Goal: Task Accomplishment & Management: Manage account settings

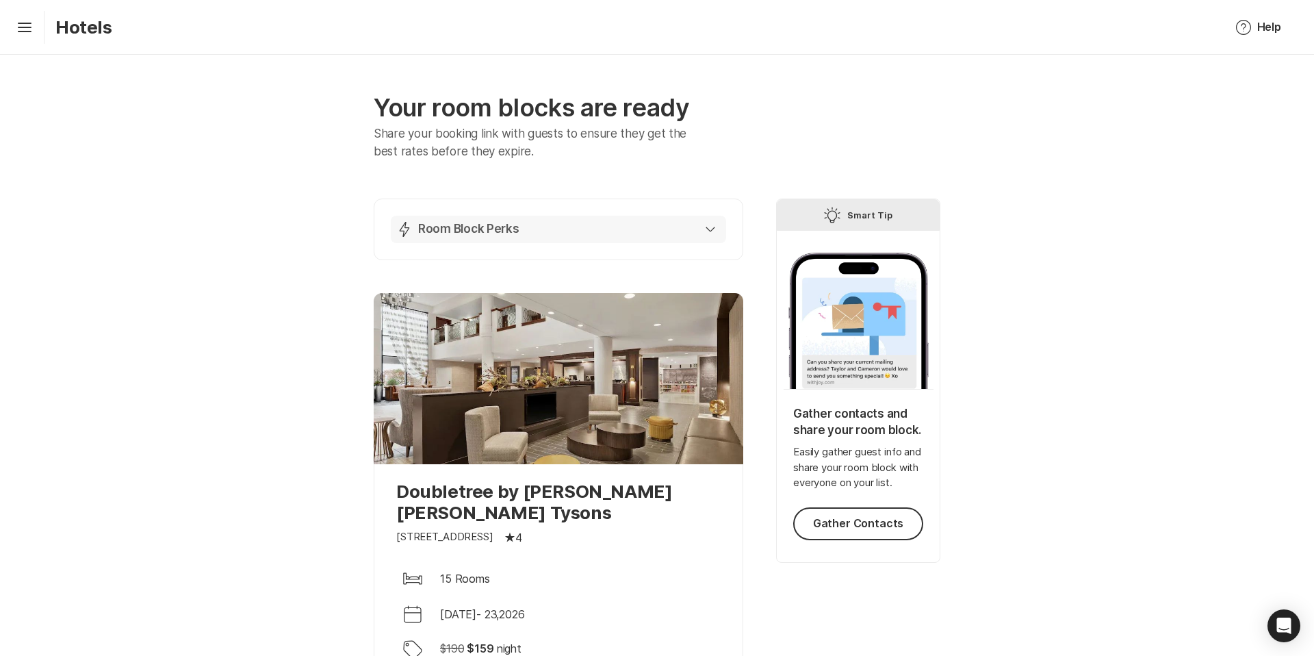
scroll to position [256, 0]
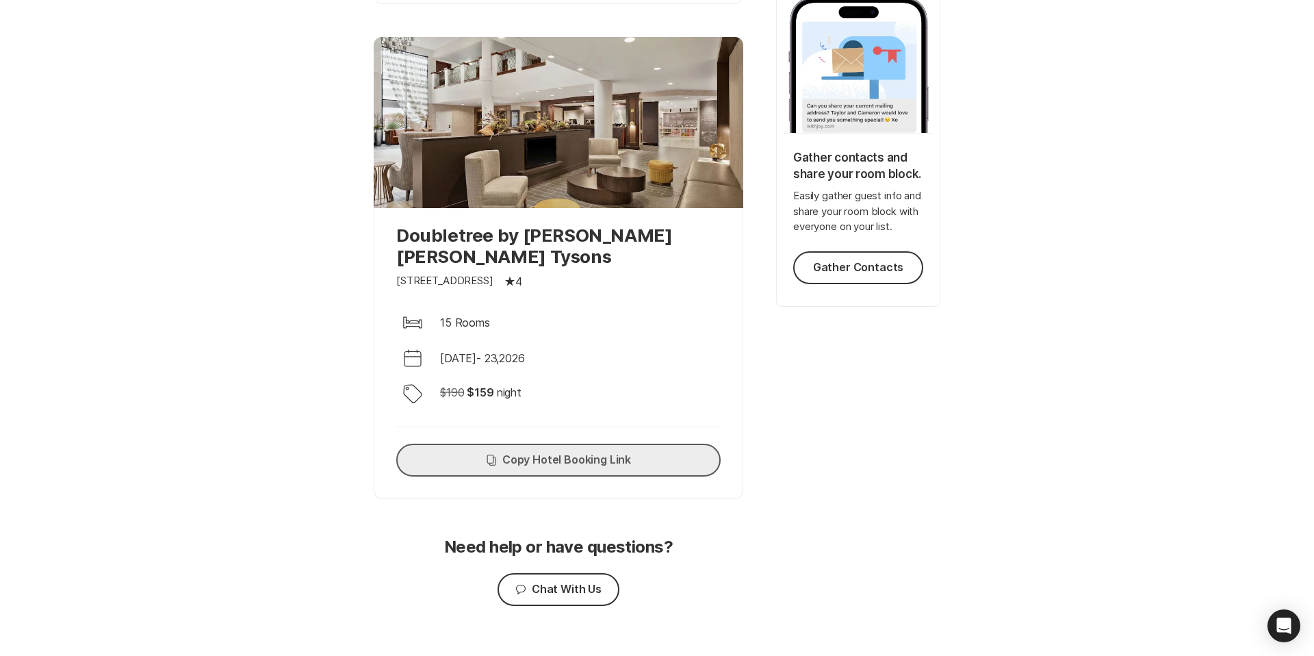
click at [624, 443] on button "Copy Copy Hotel Booking Link" at bounding box center [558, 459] width 324 height 33
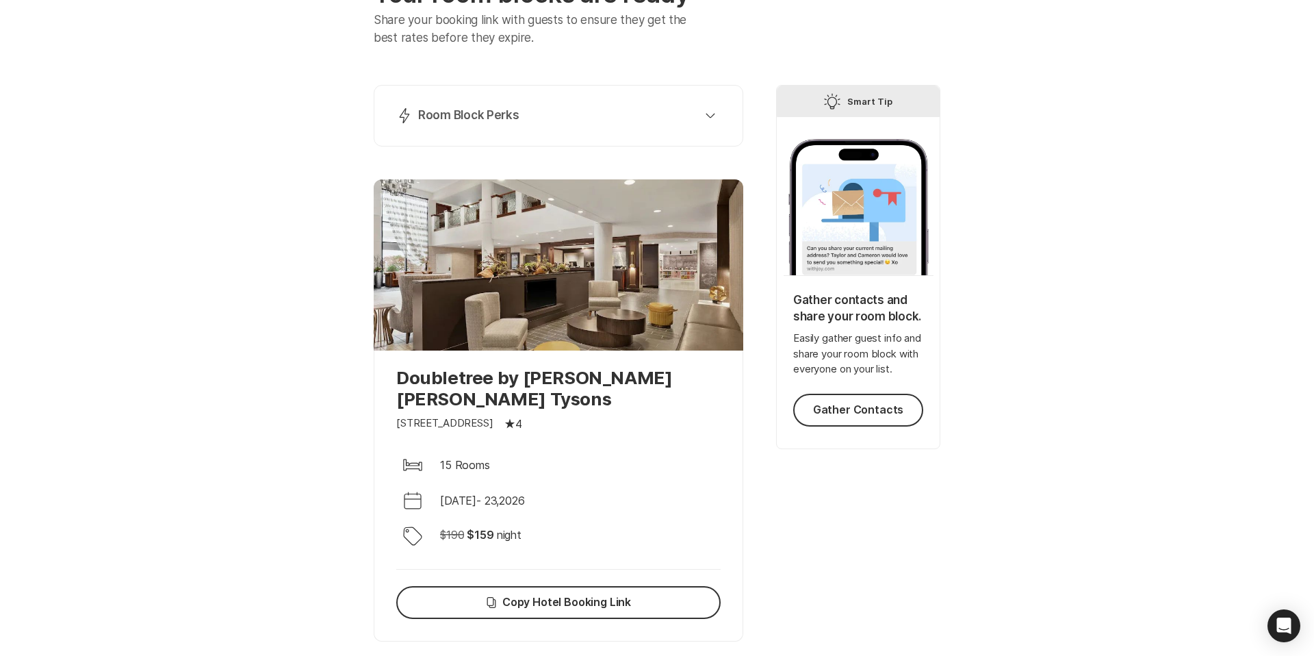
scroll to position [0, 0]
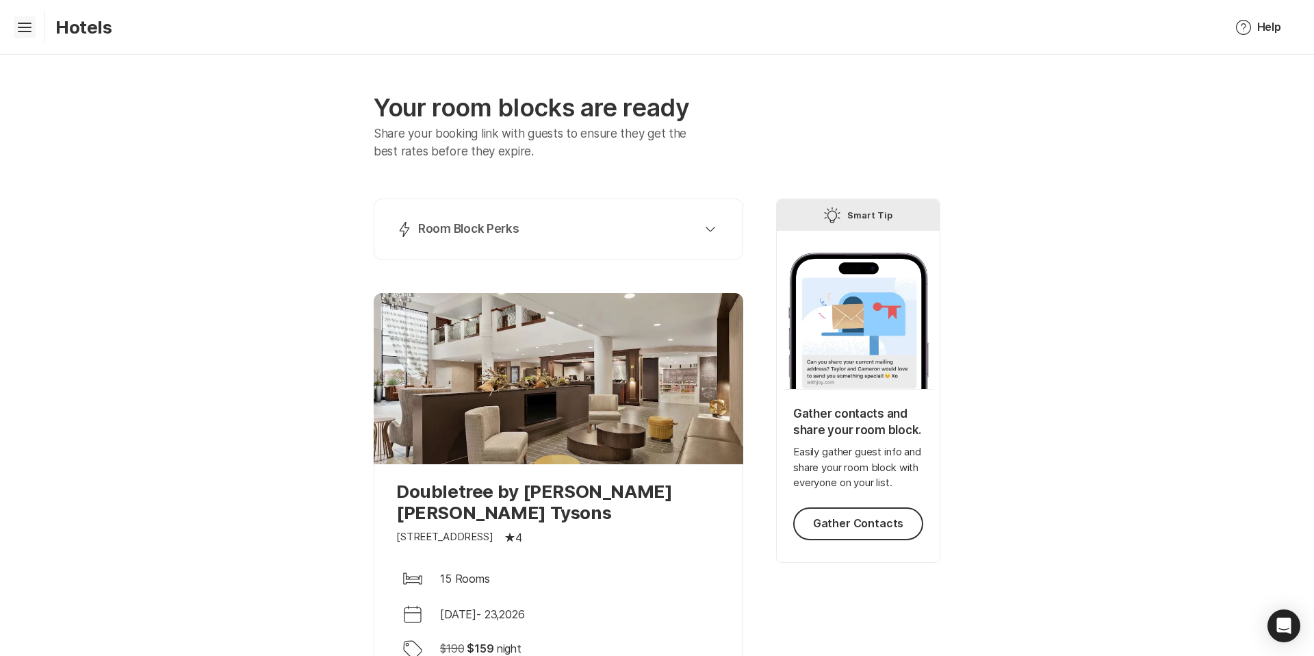
click at [25, 24] on icon "Hamburger" at bounding box center [25, 27] width 22 height 22
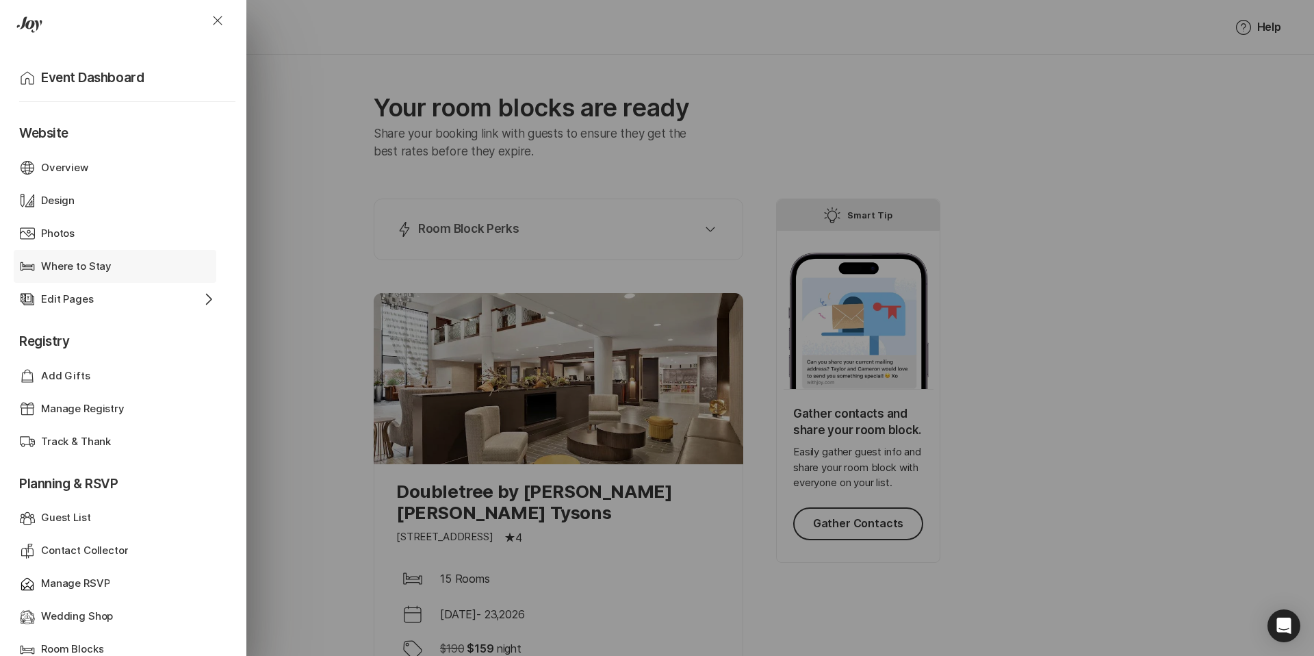
click at [47, 269] on p "Where to Stay" at bounding box center [76, 267] width 70 height 16
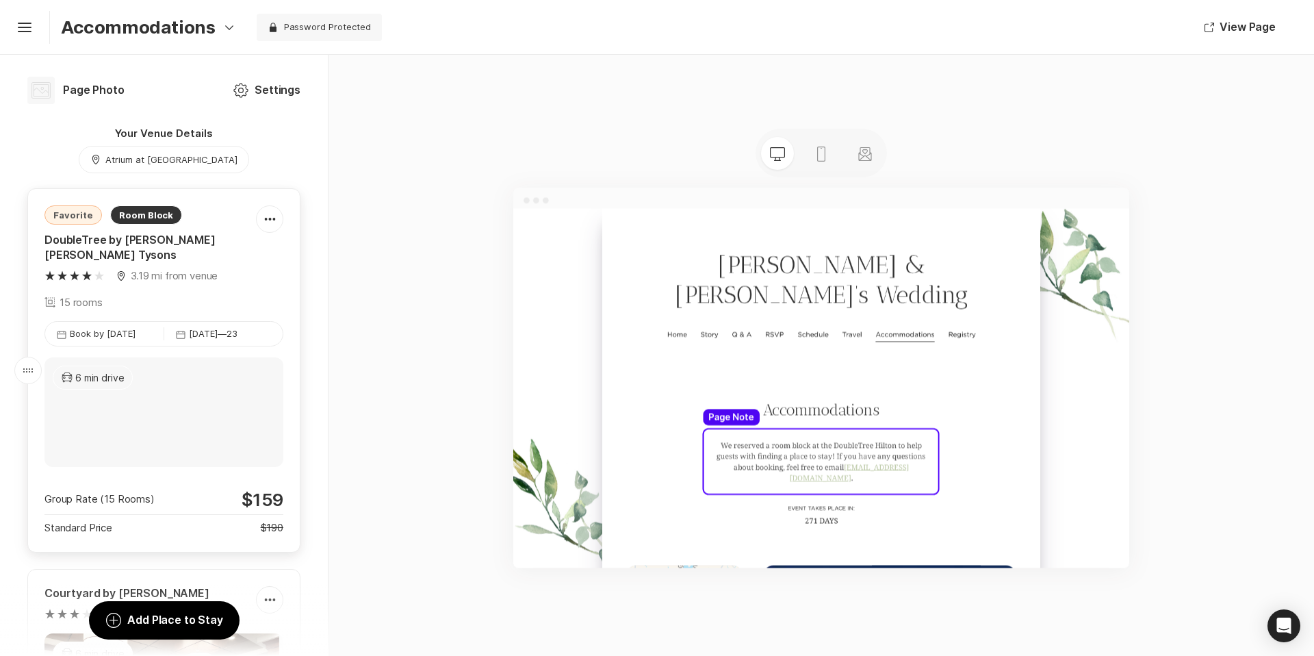
click at [255, 272] on div "Favorite Room Block DoubleTree by [PERSON_NAME] [PERSON_NAME] Tysons Map Marker…" at bounding box center [163, 257] width 239 height 105
type textarea "x"
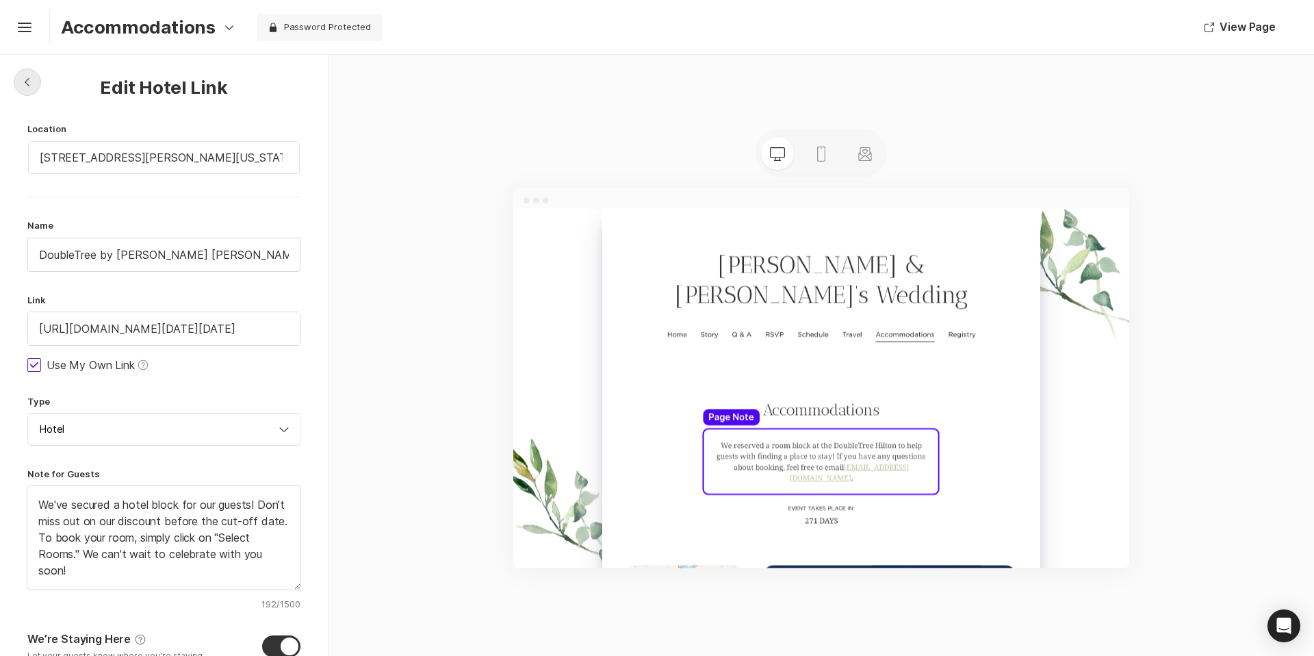
click at [34, 83] on div "Chevron Left Square" at bounding box center [27, 81] width 27 height 27
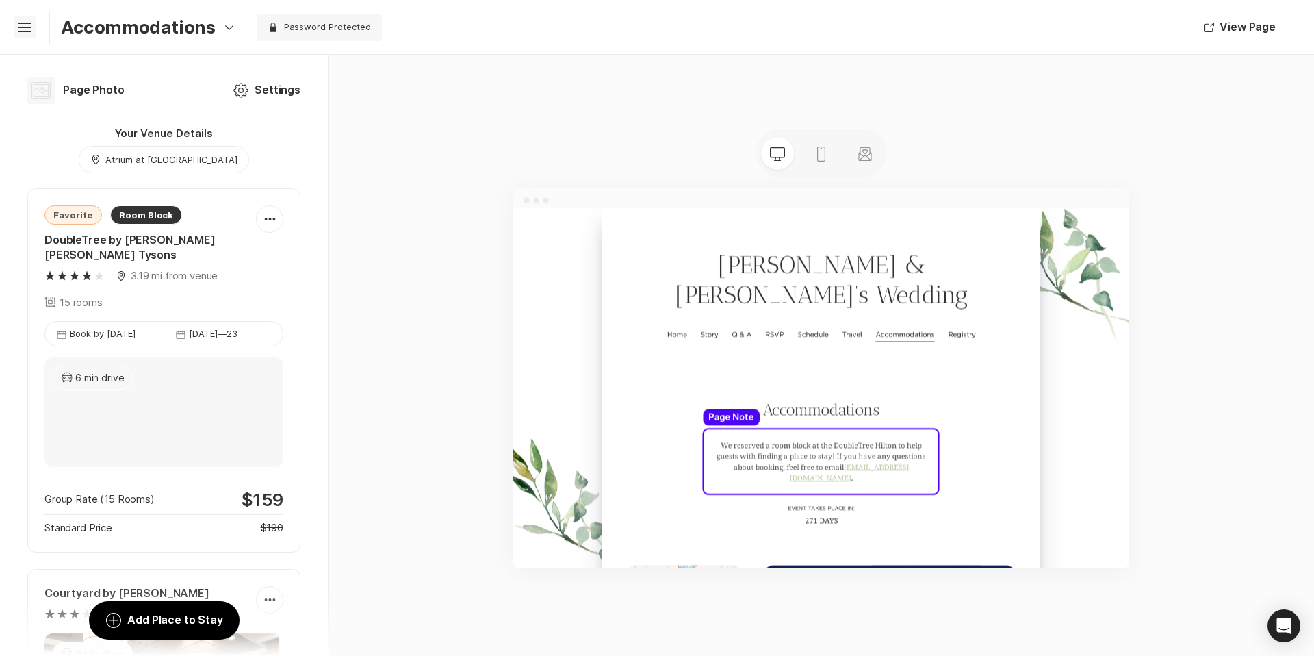
click at [26, 23] on icon at bounding box center [25, 25] width 14 height 5
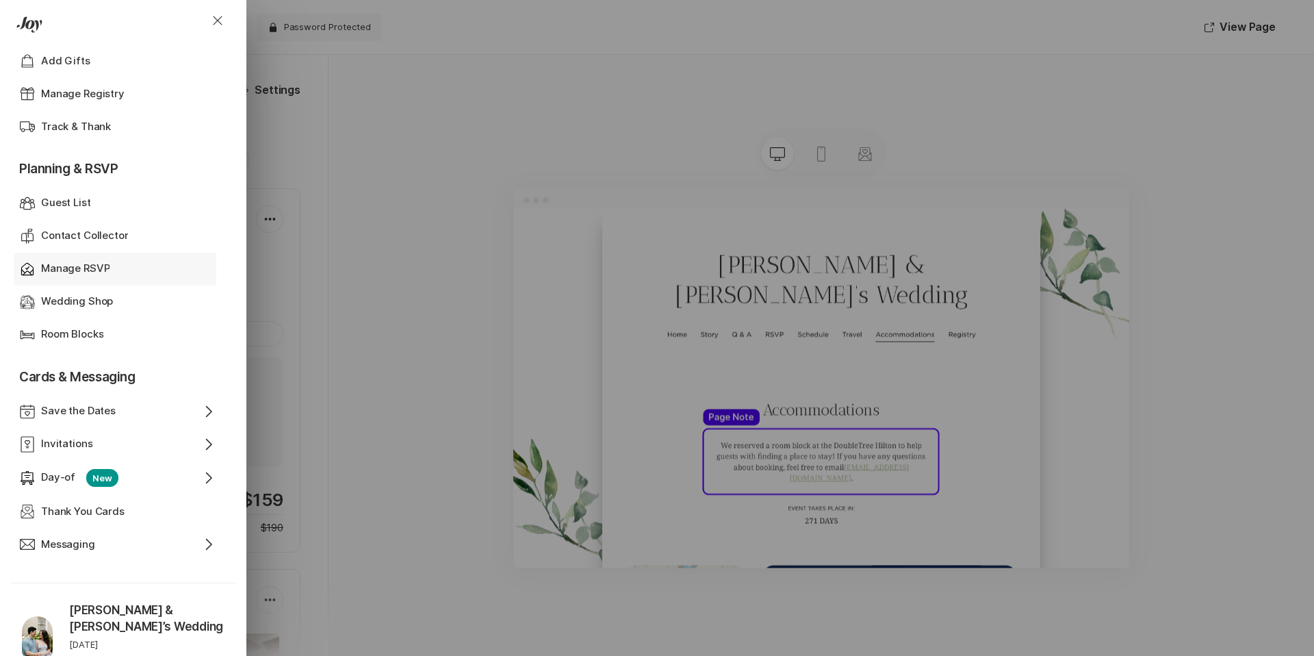
scroll to position [313, 0]
click at [88, 334] on p "Room Blocks" at bounding box center [72, 337] width 62 height 16
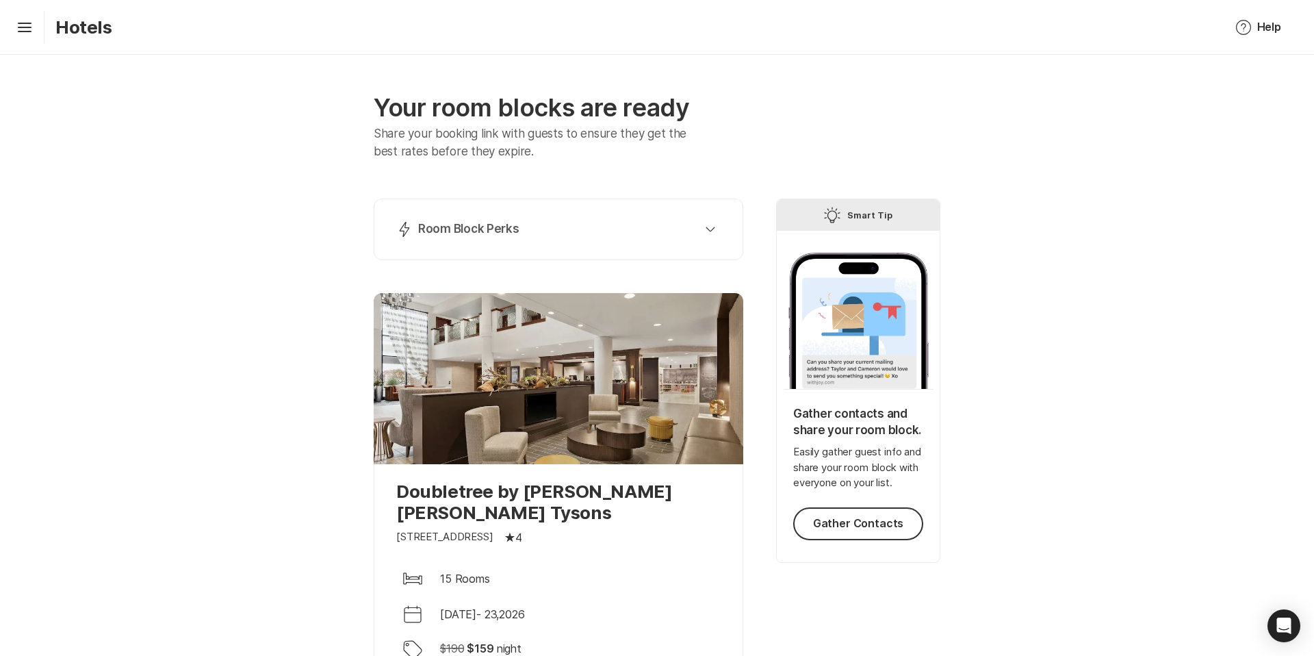
click at [507, 267] on div "Lightning Bolt Room Block Perks Perk 1: 40% Nights Filled Send thank you notes …" at bounding box center [559, 476] width 370 height 556
click at [536, 208] on div "Lightning Bolt Room Block Perks Perk 1: 40% Nights Filled Send thank you notes …" at bounding box center [559, 229] width 370 height 62
click at [502, 237] on p "Room Block Perks" at bounding box center [468, 229] width 101 height 16
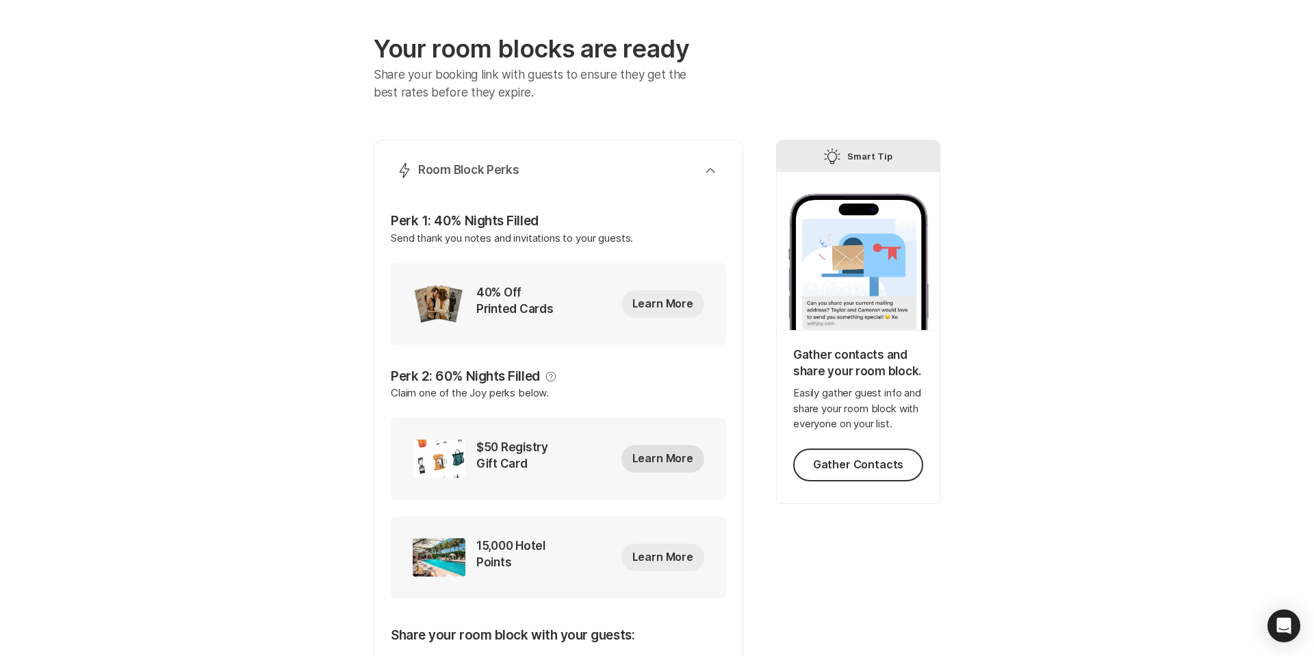
scroll to position [6, 0]
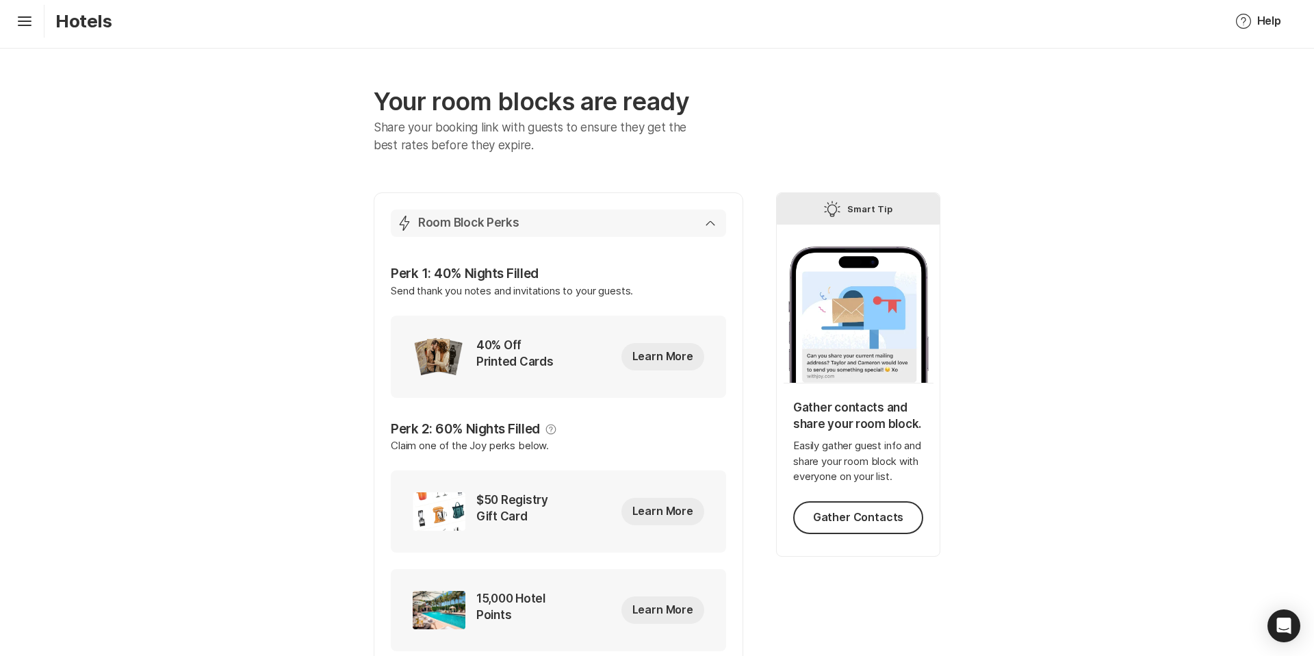
click at [507, 220] on p "Room Block Perks" at bounding box center [468, 223] width 101 height 16
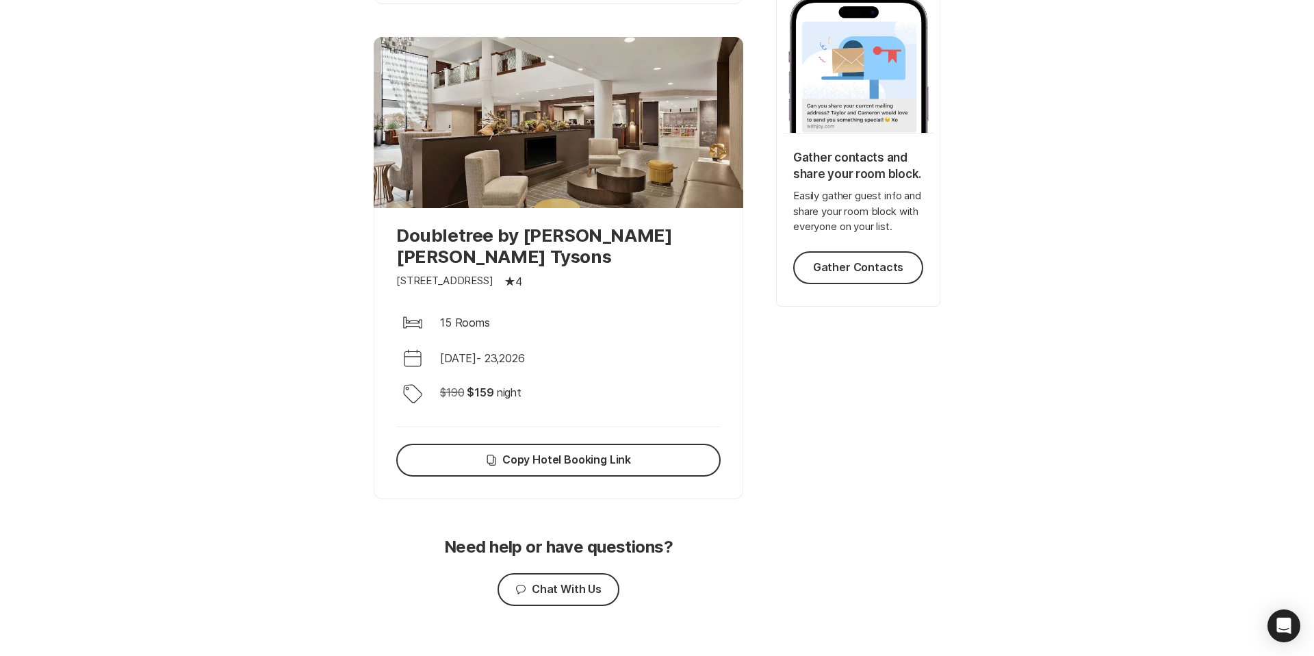
scroll to position [0, 0]
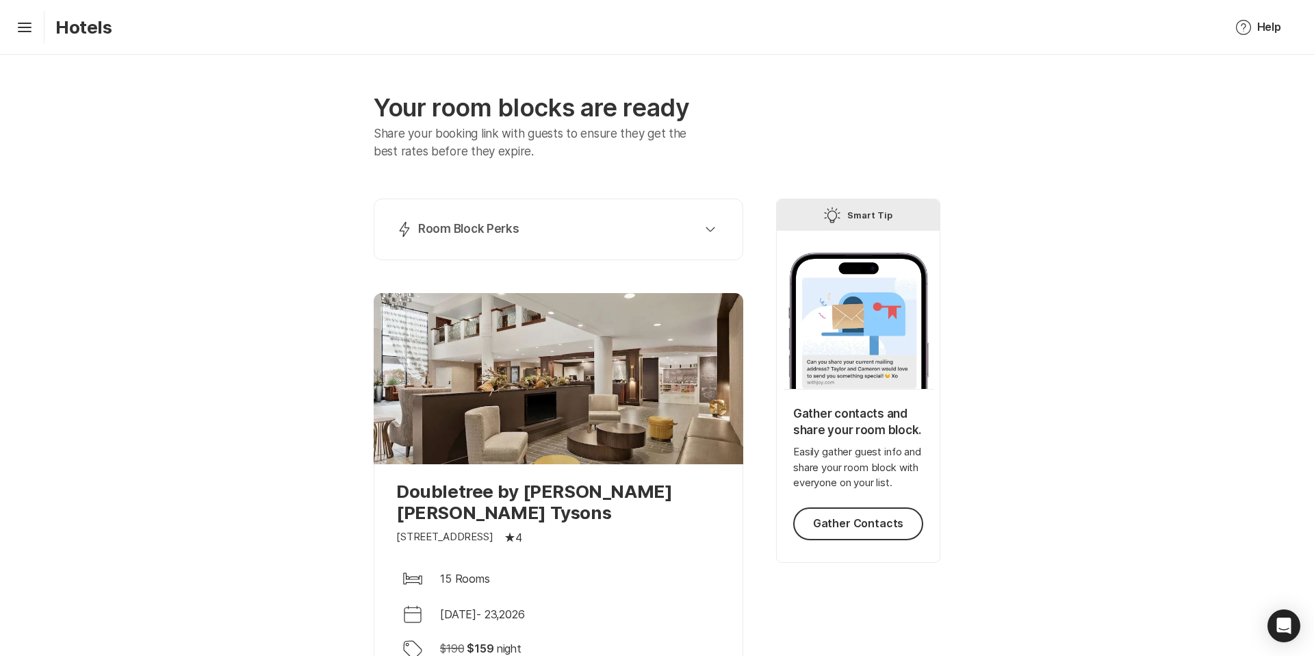
click at [29, 15] on div "Hamburger Hotels" at bounding box center [61, 27] width 101 height 33
click at [28, 20] on icon "Hamburger" at bounding box center [25, 27] width 22 height 22
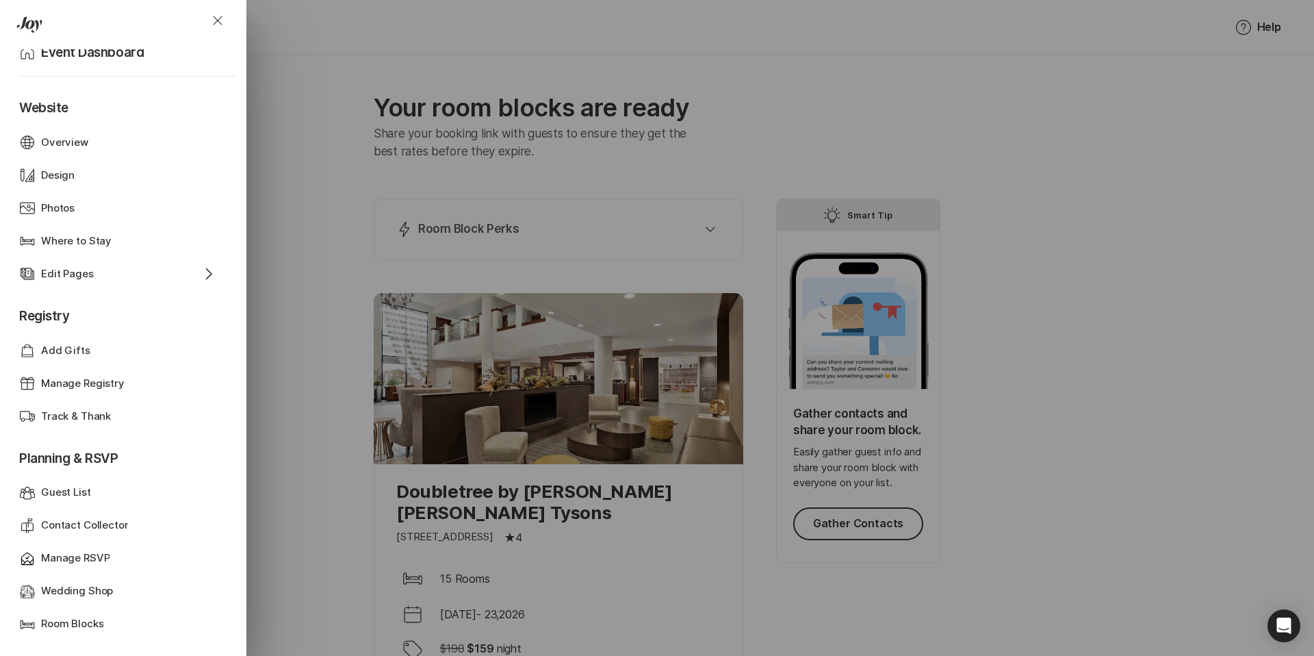
scroll to position [27, 0]
click at [79, 619] on p "Room Blocks" at bounding box center [72, 623] width 62 height 16
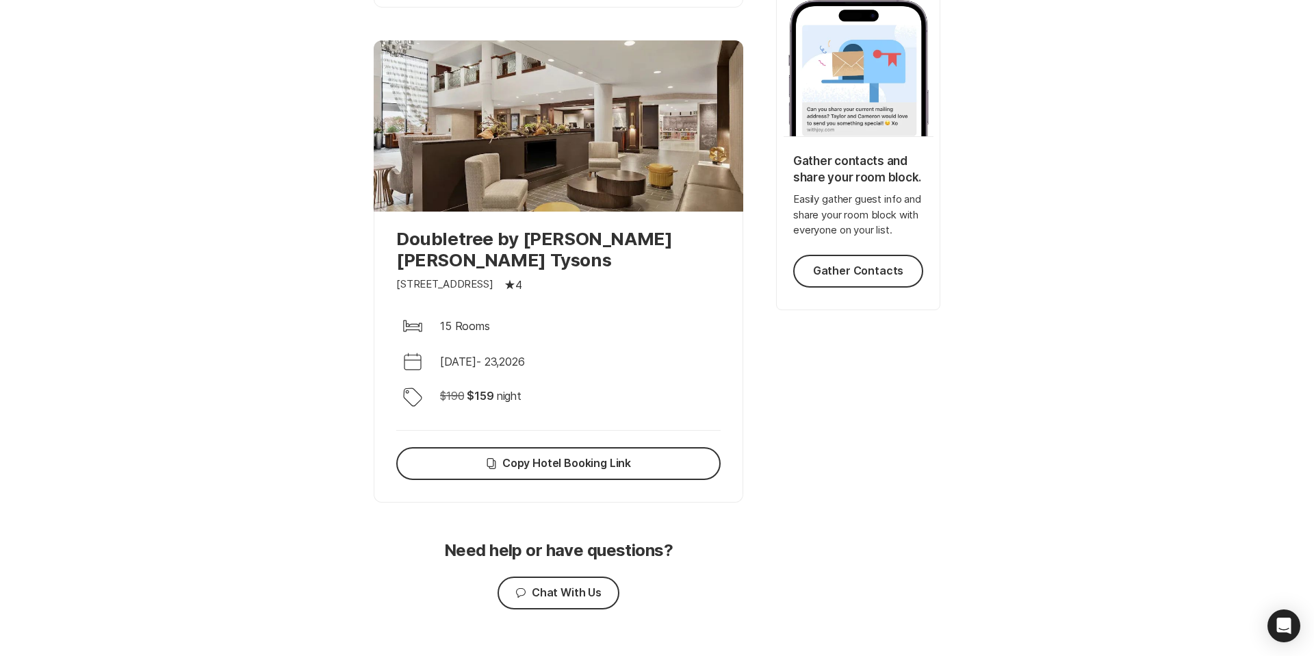
scroll to position [0, 0]
